Goal: Transaction & Acquisition: Download file/media

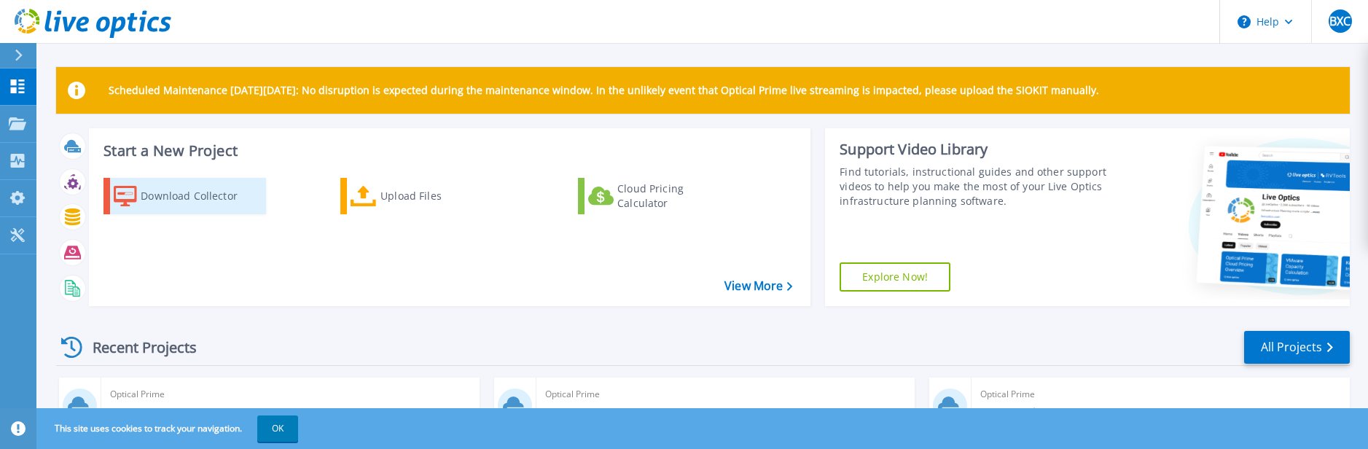
click at [195, 198] on div "Download Collector" at bounding box center [199, 196] width 117 height 29
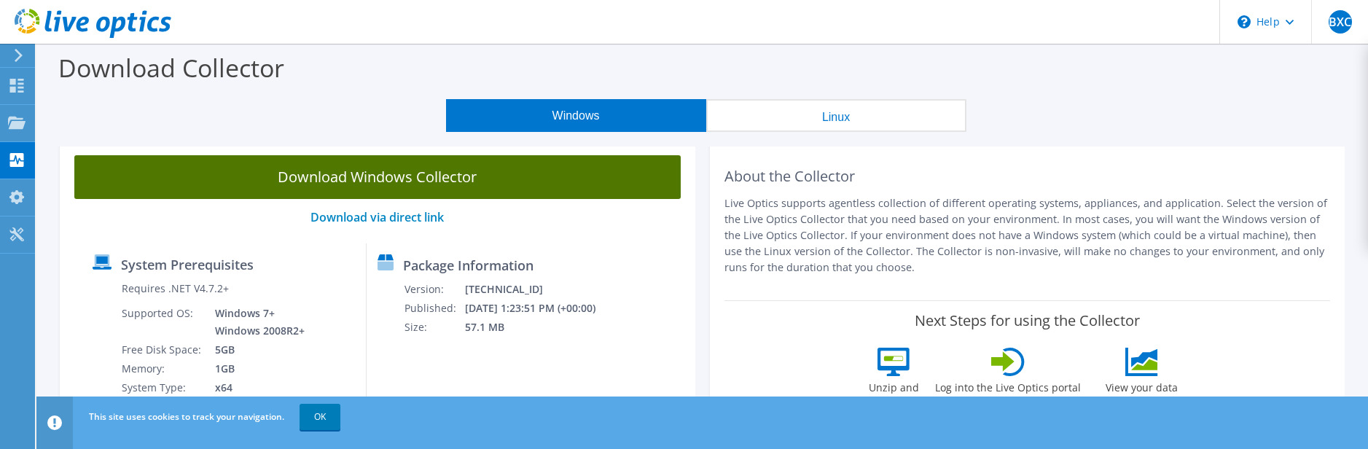
click at [429, 182] on link "Download Windows Collector" at bounding box center [377, 177] width 607 height 44
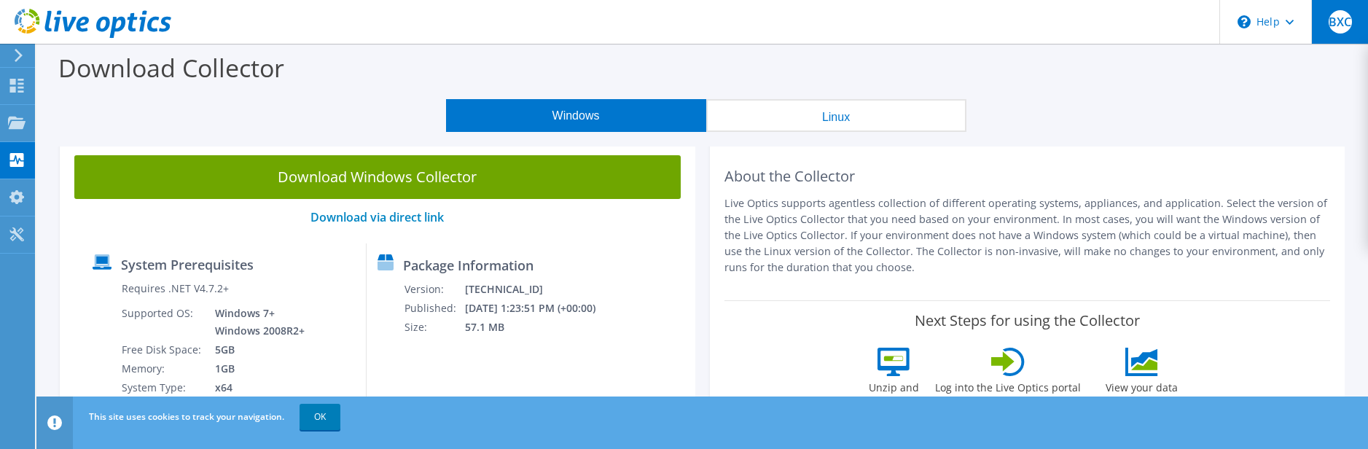
click at [1327, 28] on div "BXC" at bounding box center [1340, 22] width 57 height 44
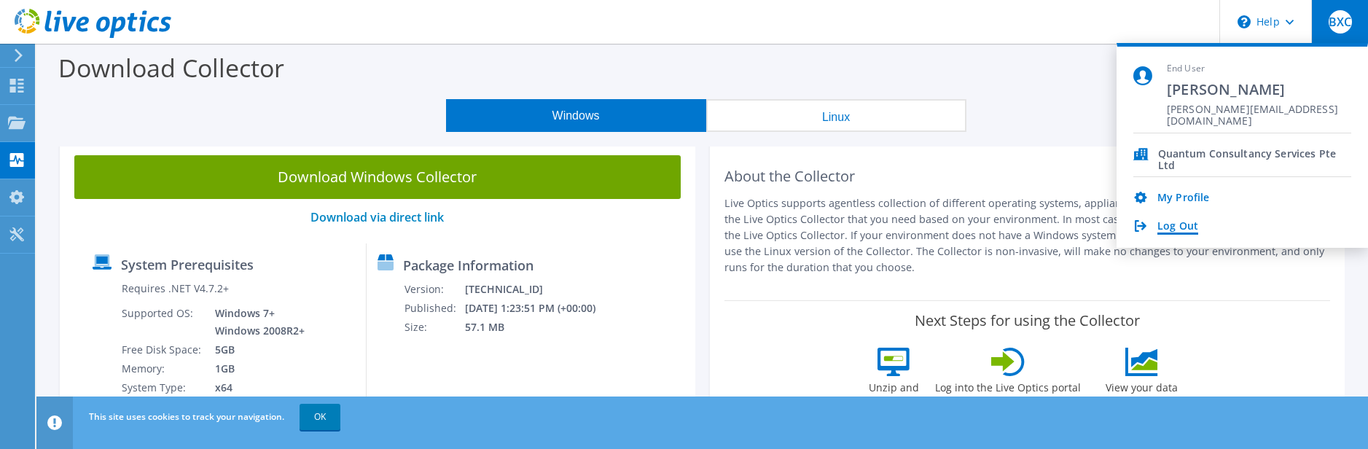
click at [1182, 227] on link "Log Out" at bounding box center [1178, 227] width 41 height 14
